Goal: Communication & Community: Answer question/provide support

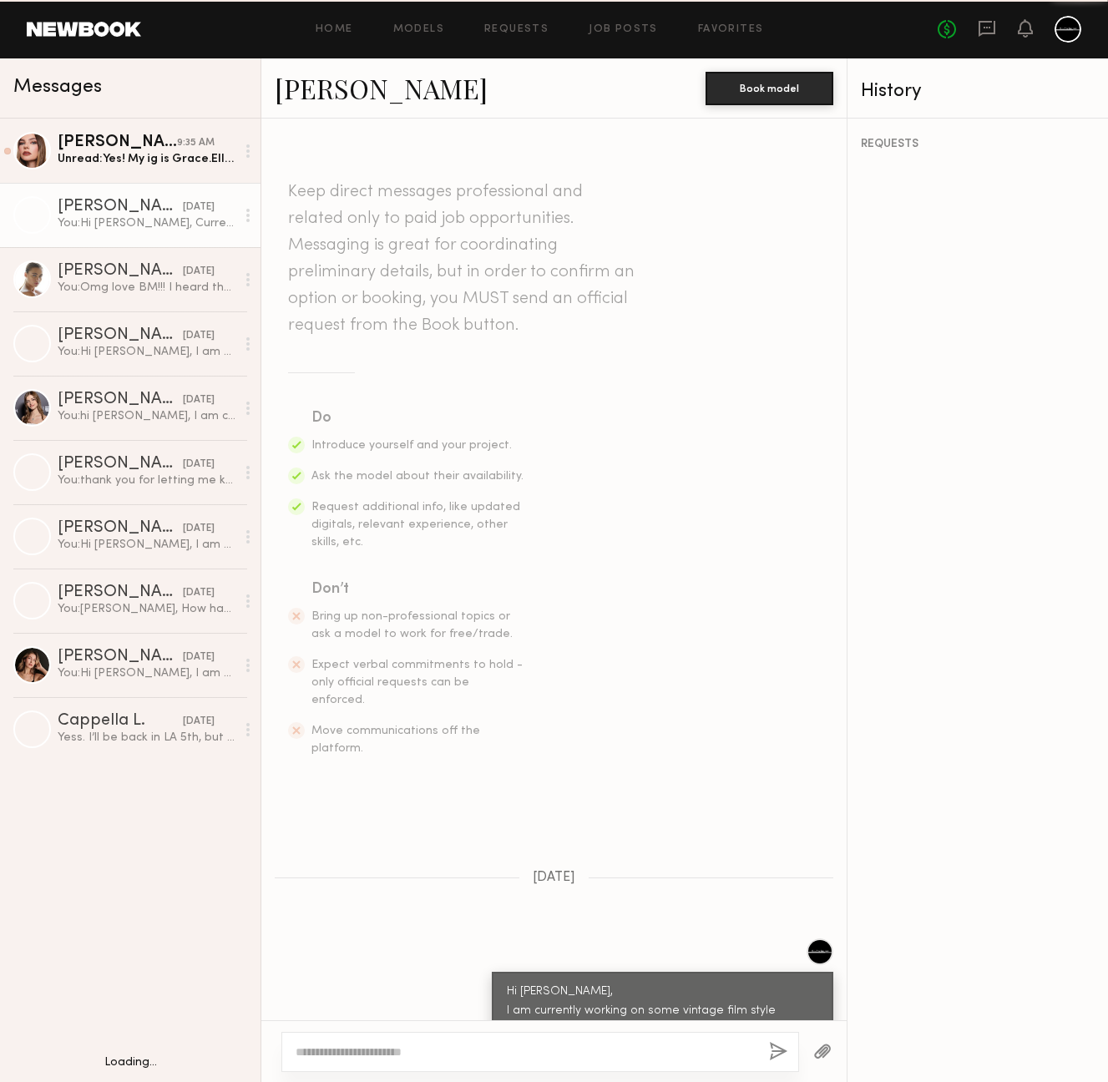
scroll to position [1077, 0]
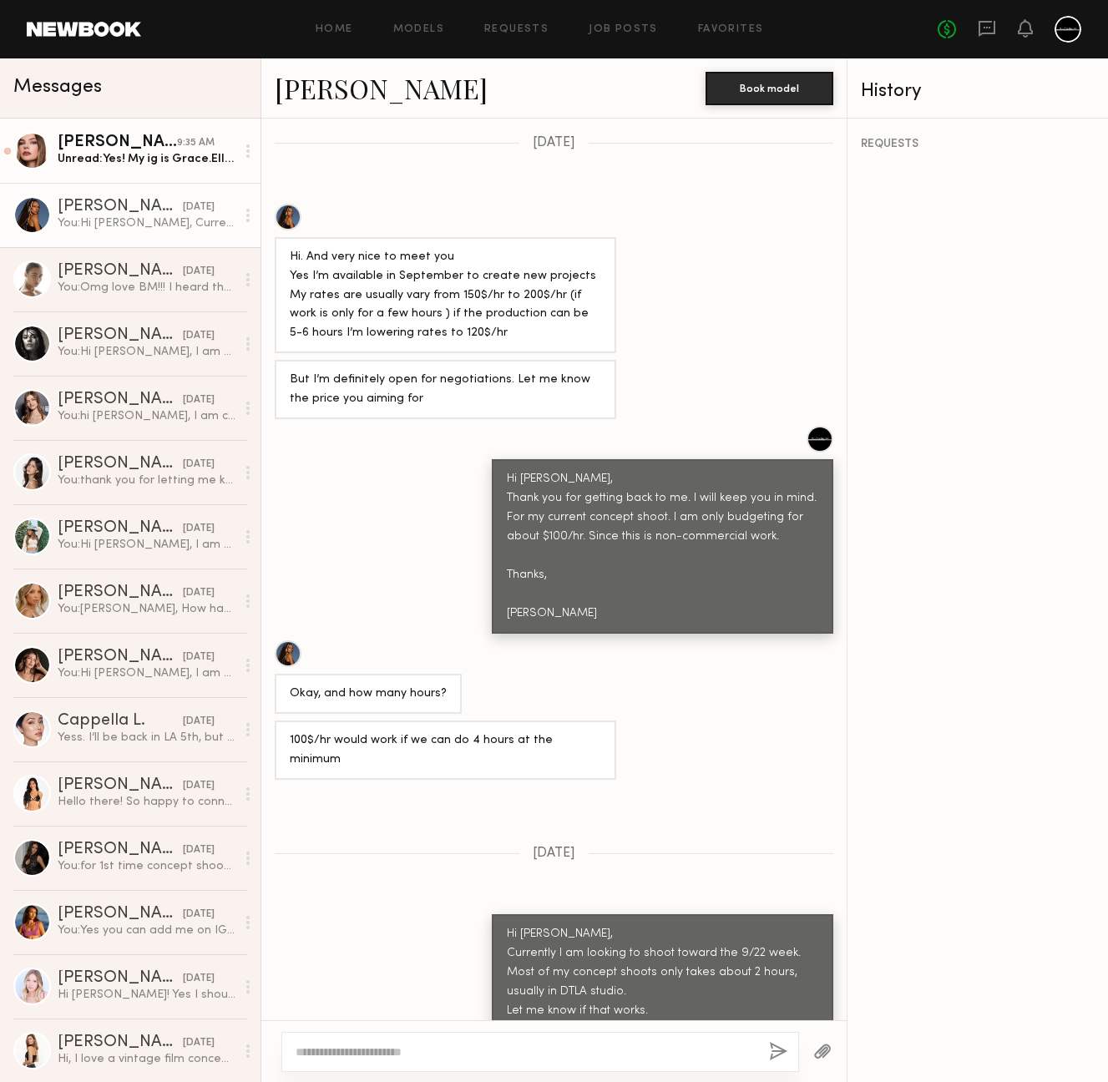
click at [123, 152] on div "Unread: Yes! My ig is Grace.Ellee" at bounding box center [147, 159] width 178 height 16
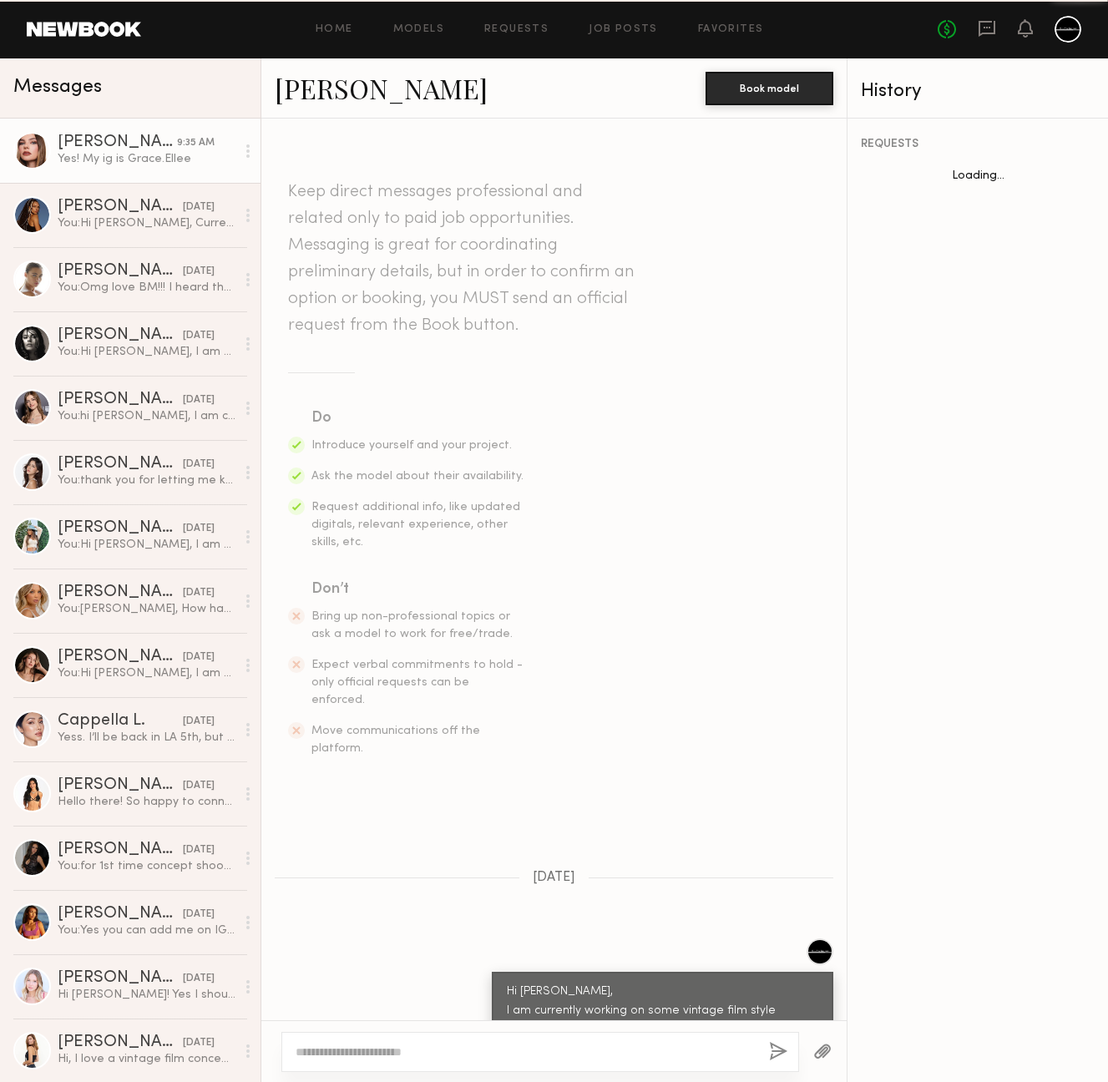
scroll to position [1027, 0]
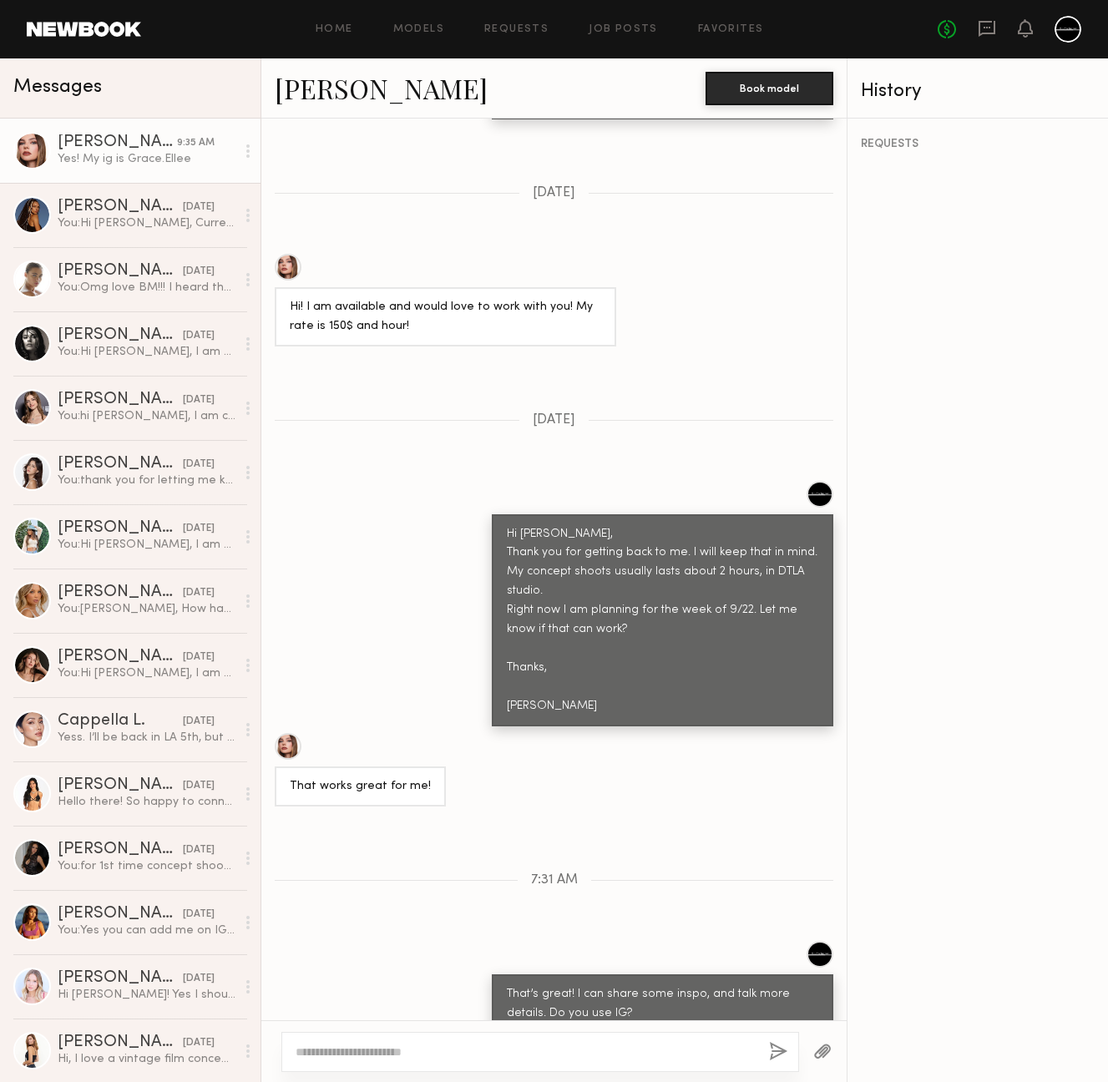
click at [460, 1052] on textarea at bounding box center [525, 1051] width 460 height 17
type textarea "**********"
click at [779, 1052] on button "button" at bounding box center [778, 1052] width 18 height 21
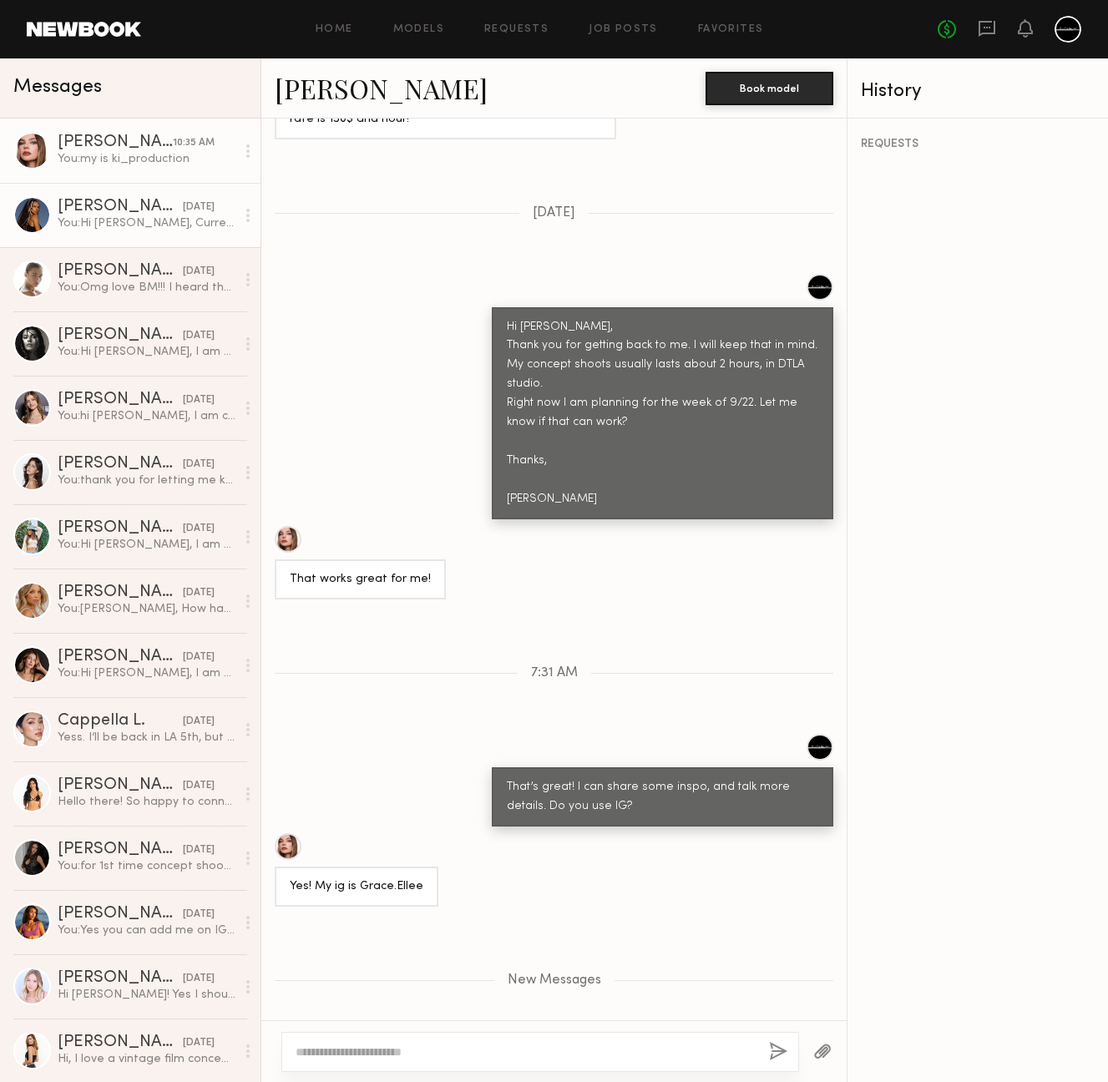
click at [100, 214] on div "[PERSON_NAME]" at bounding box center [120, 207] width 125 height 17
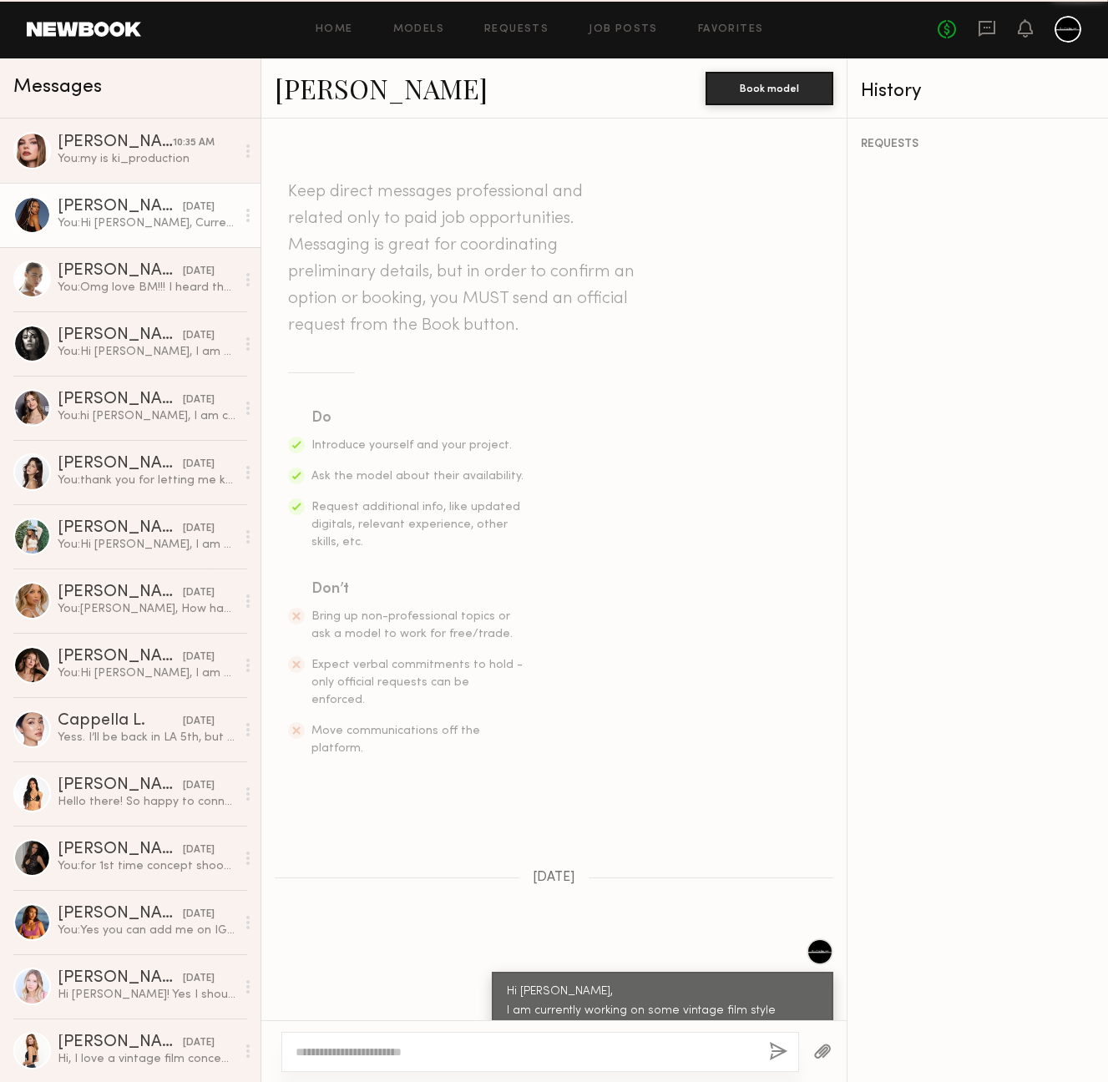
scroll to position [1077, 0]
